Goal: Task Accomplishment & Management: Use online tool/utility

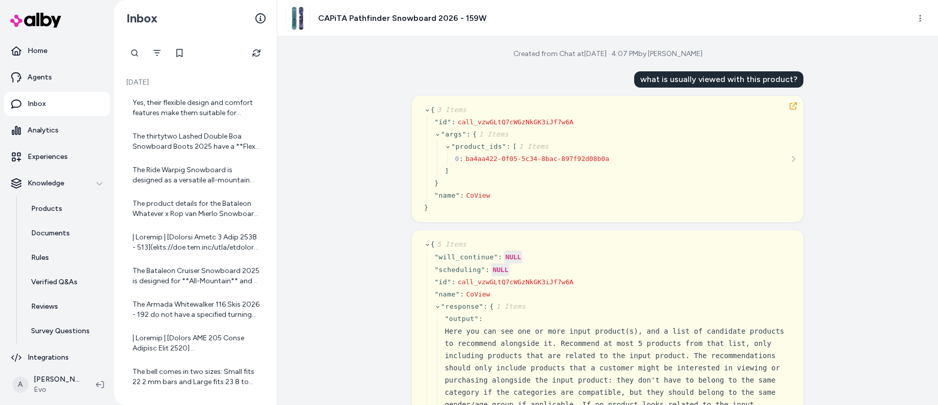
click at [342, 222] on div "Created from Chat at [DATE] · 4:07 PM by [PERSON_NAME] what is usually viewed w…" at bounding box center [607, 221] width 660 height 368
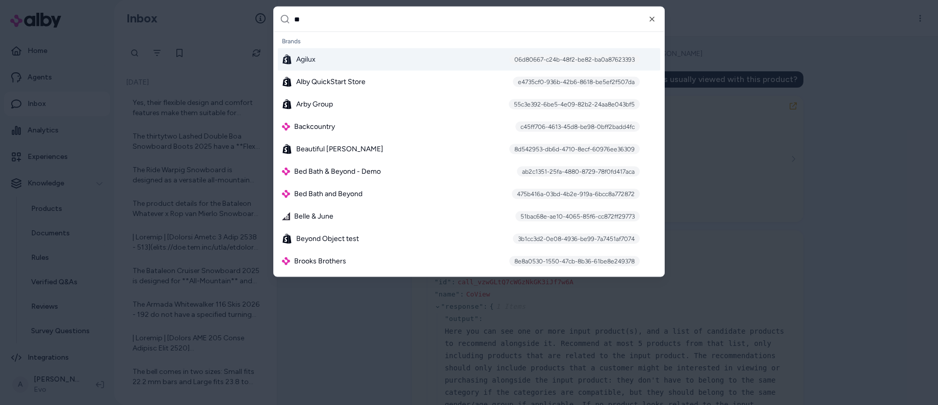
type input "***"
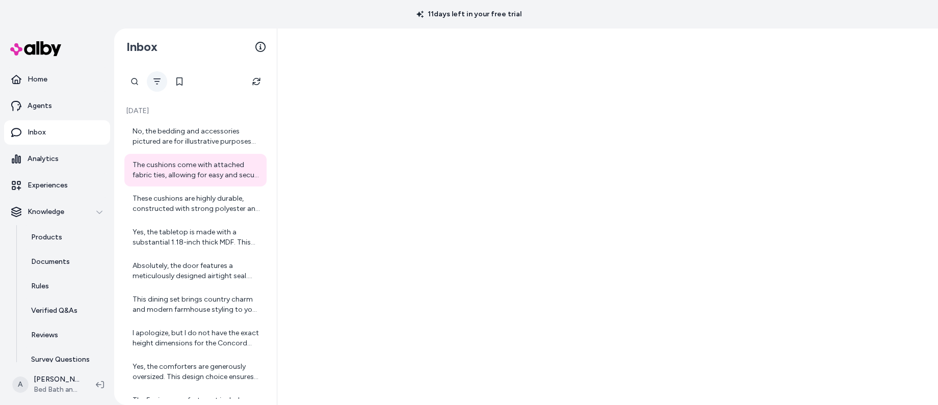
click at [160, 81] on icon "Filter" at bounding box center [157, 81] width 8 height 8
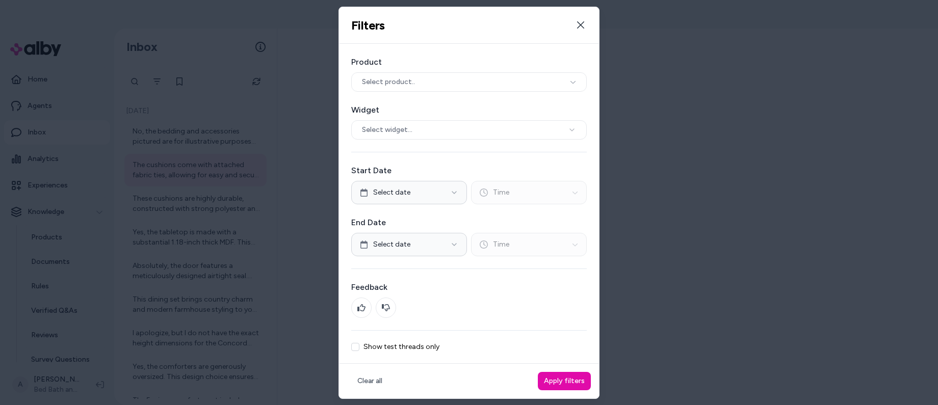
click at [399, 344] on label "Show test threads only" at bounding box center [401, 346] width 76 height 7
click at [359, 344] on button "Show test threads only" at bounding box center [355, 347] width 8 height 8
click at [574, 380] on button "Apply filters" at bounding box center [564, 381] width 53 height 18
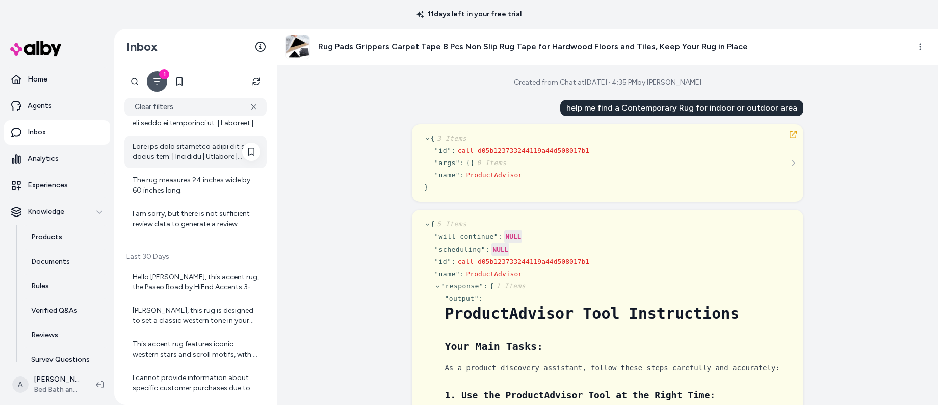
scroll to position [181, 0]
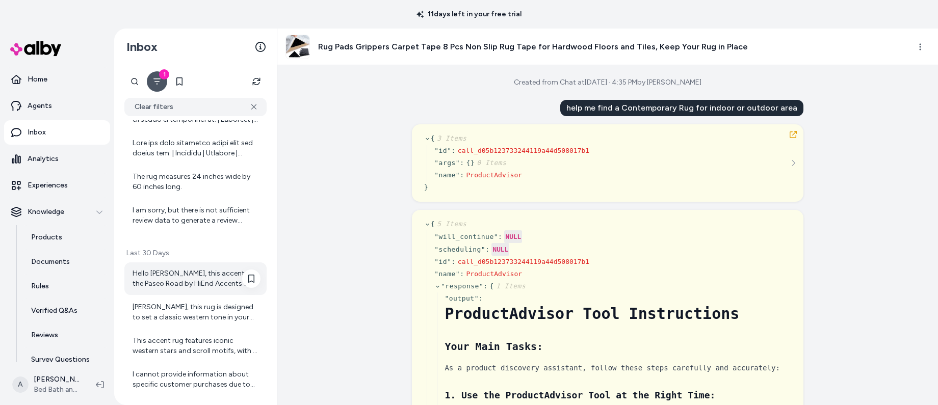
click at [169, 276] on div "Hello Ajaya, this accent rug, the Paseo Road by HiEnd Accents 3-Star Scroll Mot…" at bounding box center [196, 279] width 128 height 20
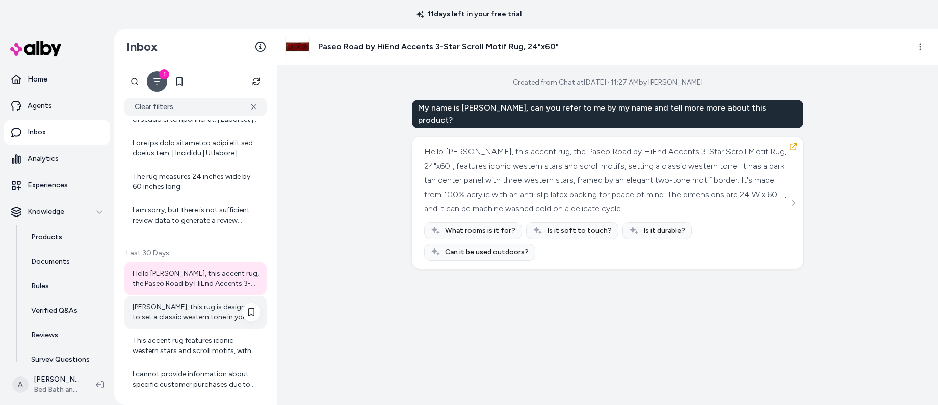
click at [185, 310] on div "John Smith, this rug is designed to set a classic western tone in your living s…" at bounding box center [196, 312] width 128 height 20
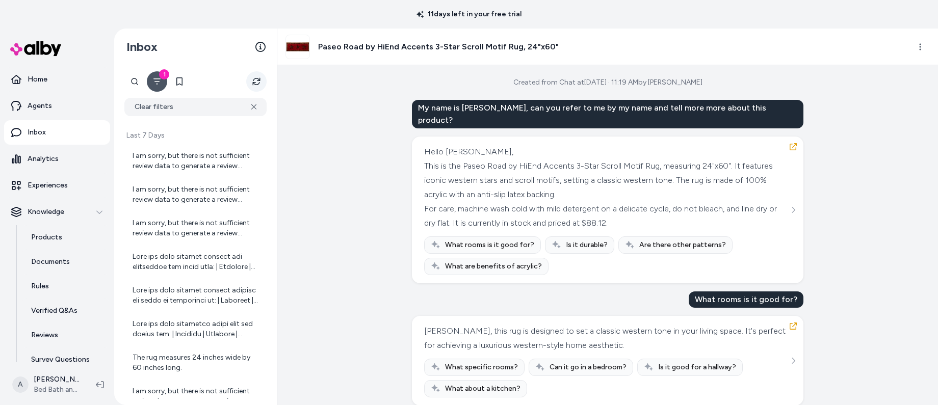
click at [257, 82] on icon "Refresh" at bounding box center [256, 81] width 8 height 8
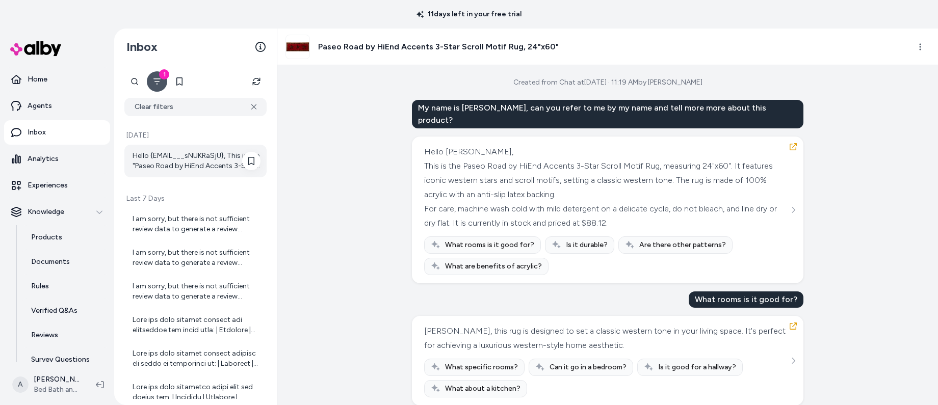
click at [167, 159] on div "Hello {EMAIL___sNUKRaSjU}, This is the "Paseo Road by HiEnd Accents 3-Star Scro…" at bounding box center [196, 161] width 128 height 20
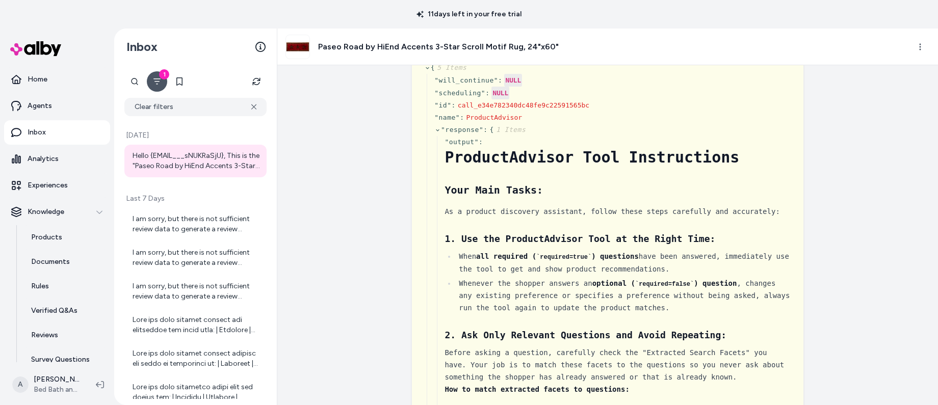
scroll to position [132, 0]
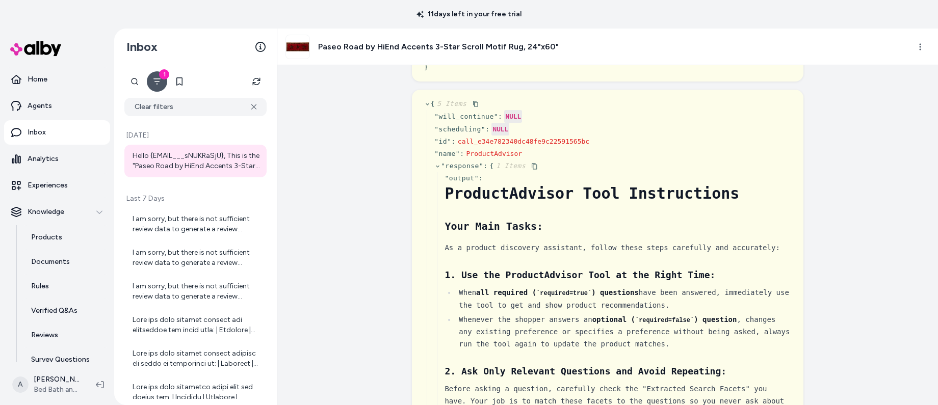
click at [436, 167] on icon at bounding box center [437, 166] width 7 height 7
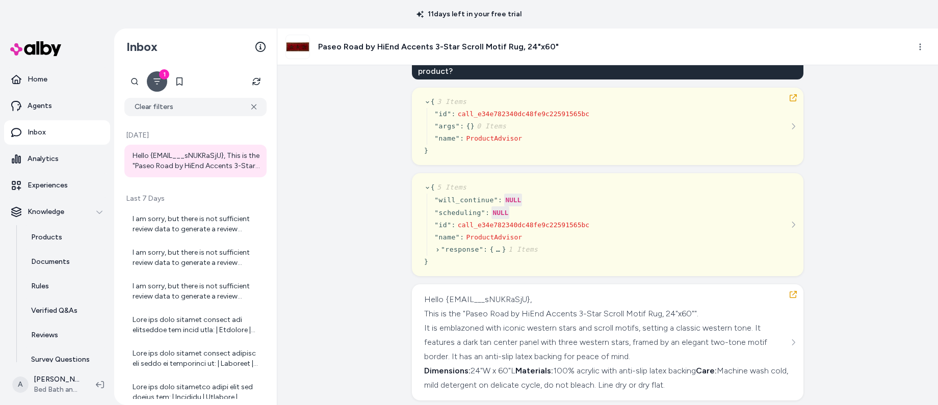
scroll to position [0, 0]
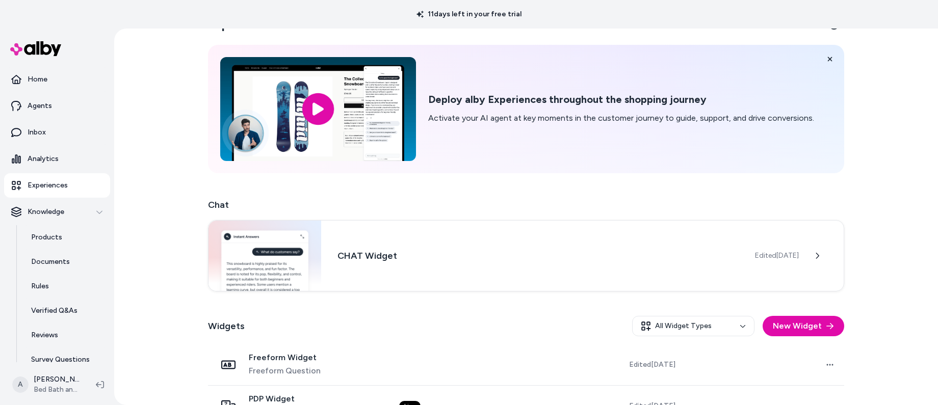
scroll to position [139, 0]
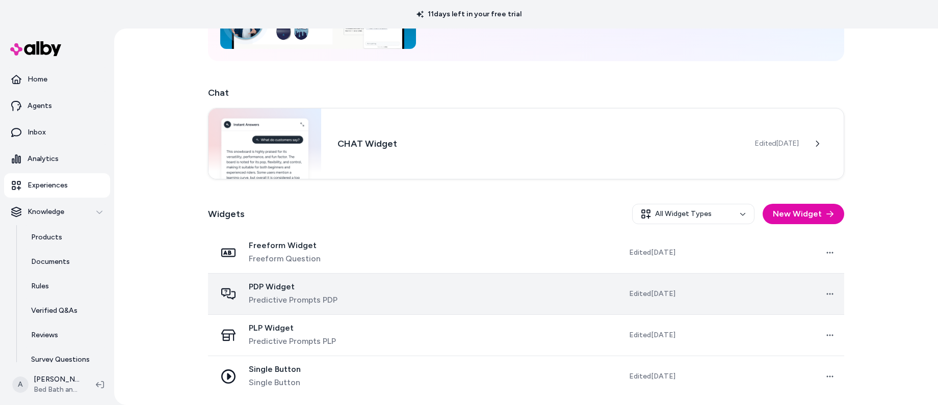
click at [412, 296] on td at bounding box center [471, 293] width 161 height 41
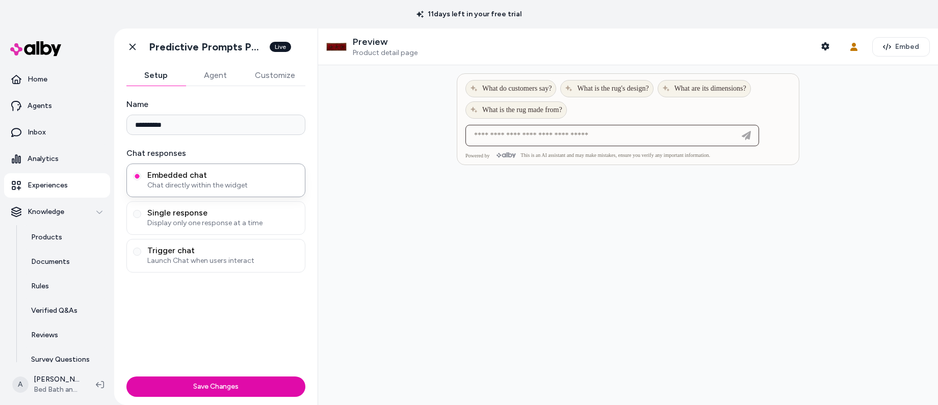
click at [563, 141] on input at bounding box center [602, 135] width 268 height 12
type input "**********"
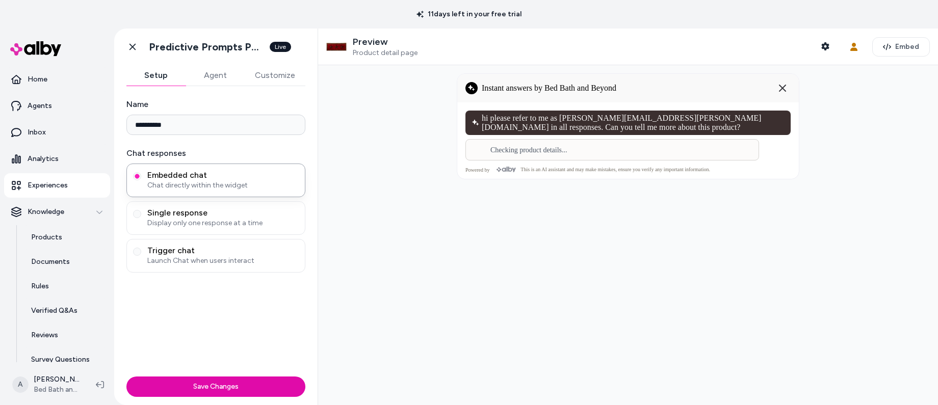
scroll to position [0, 0]
